Goal: Book appointment/travel/reservation

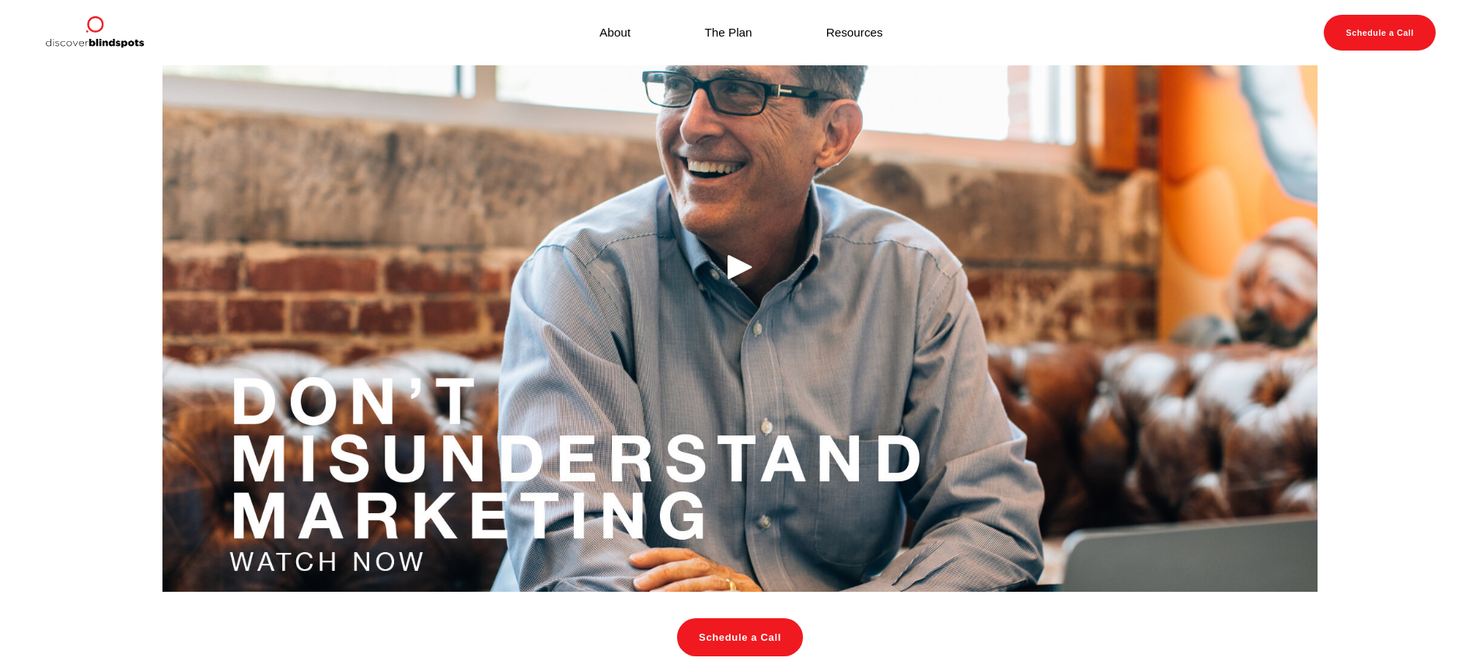
scroll to position [2048, 0]
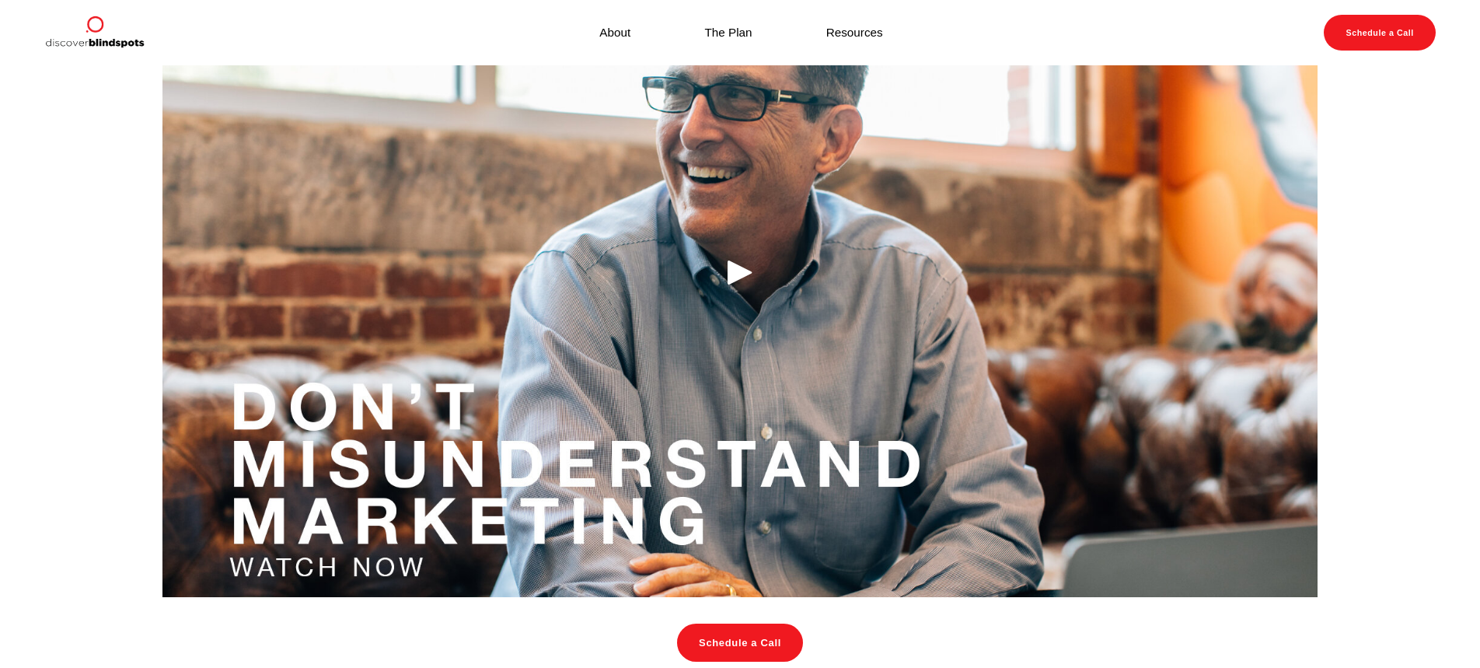
click at [111, 37] on img at bounding box center [94, 33] width 100 height 36
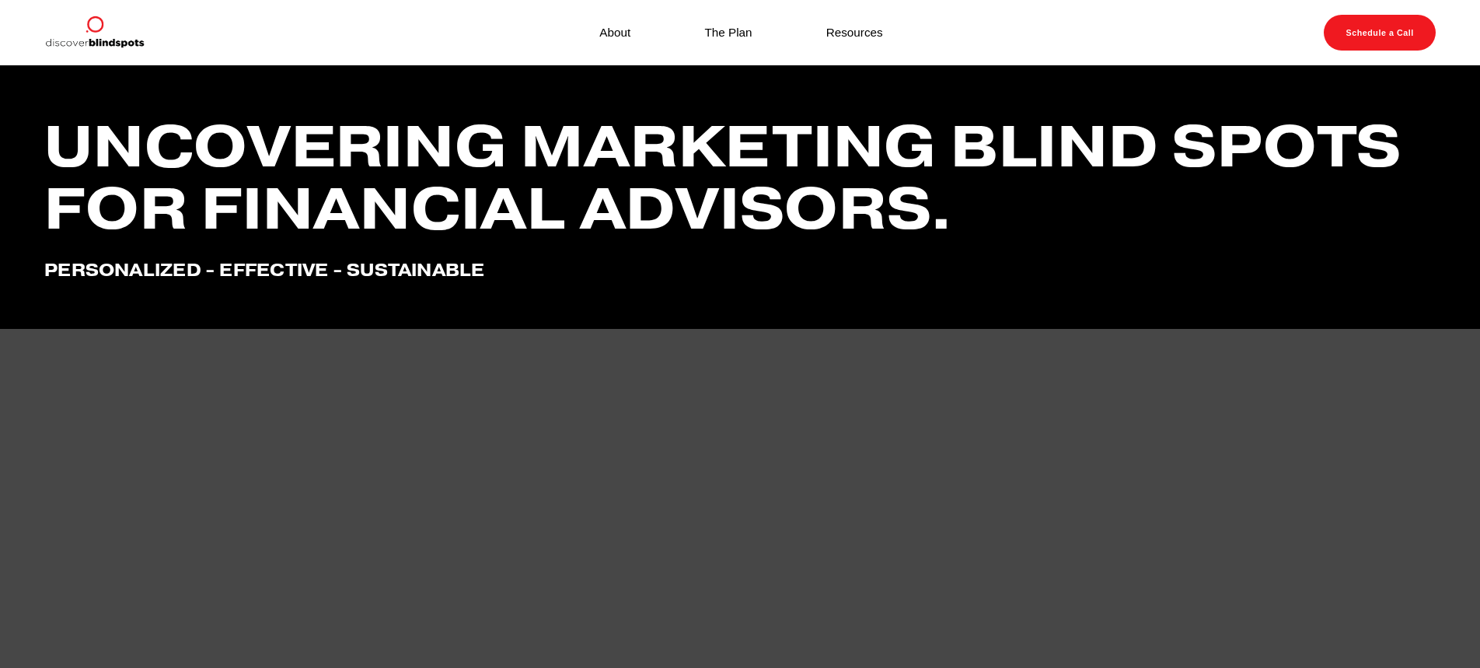
click at [1368, 30] on link "Schedule a Call" at bounding box center [1380, 33] width 112 height 36
